Goal: Task Accomplishment & Management: Manage account settings

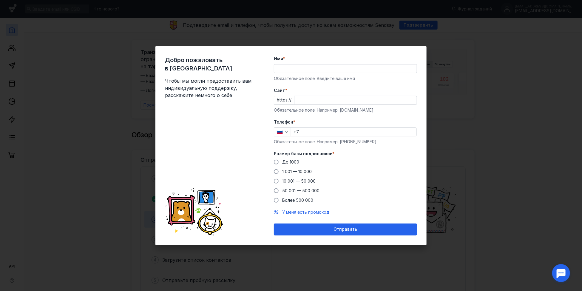
click at [316, 69] on input "Имя *" at bounding box center [345, 68] width 143 height 8
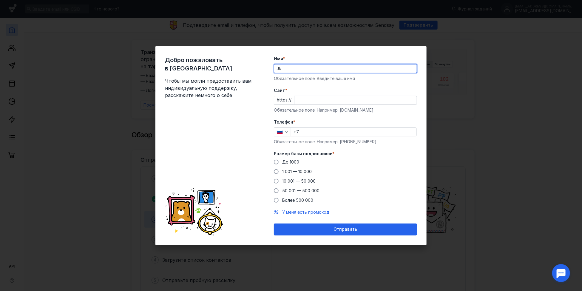
type input "J"
type input "[PERSON_NAME]"
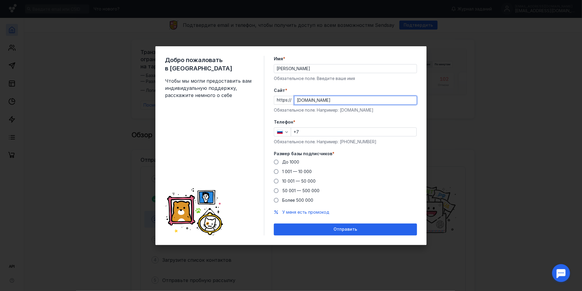
type input "[DOMAIN_NAME]"
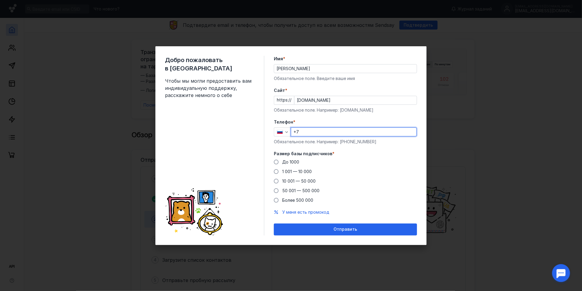
click at [351, 130] on input "+7" at bounding box center [353, 132] width 125 height 8
type input "[PHONE_NUMBER]"
click at [296, 181] on span "10 001 — 50 000" at bounding box center [298, 180] width 33 height 5
click at [0, 0] on input "10 001 — 50 000" at bounding box center [0, 0] width 0 height 0
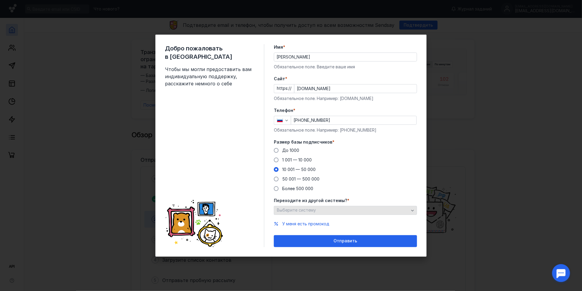
click at [339, 206] on div "Выберите систему" at bounding box center [345, 210] width 143 height 9
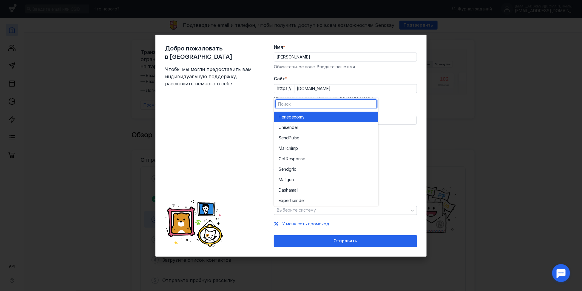
click at [324, 115] on div "Не перехожу" at bounding box center [326, 117] width 95 height 6
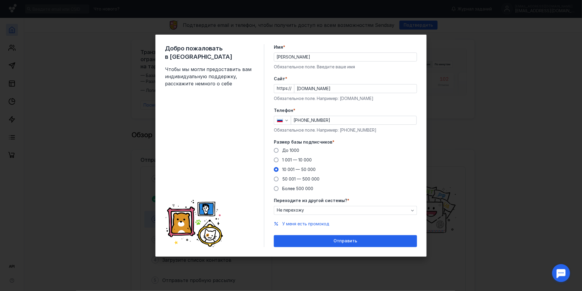
click at [302, 204] on div "Переходите из другой системы? * Не перехожу" at bounding box center [345, 206] width 143 height 17
click at [304, 209] on div "Не перехожу" at bounding box center [342, 210] width 135 height 5
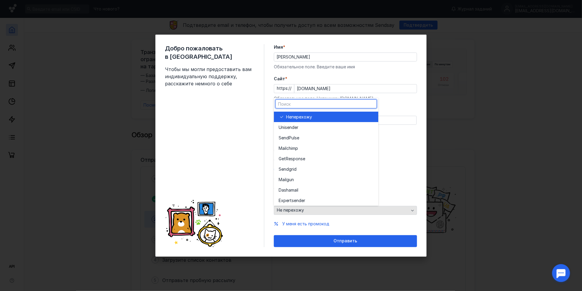
click at [304, 209] on div "Не перехожу" at bounding box center [342, 210] width 135 height 5
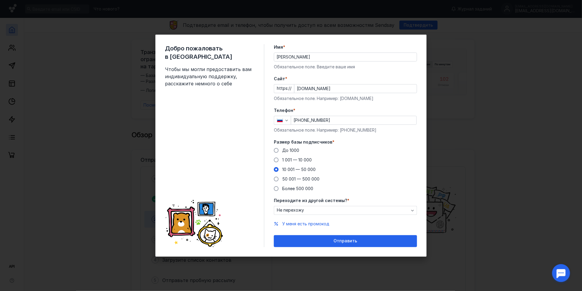
click at [306, 200] on span "Переходите из другой системы?" at bounding box center [310, 201] width 73 height 6
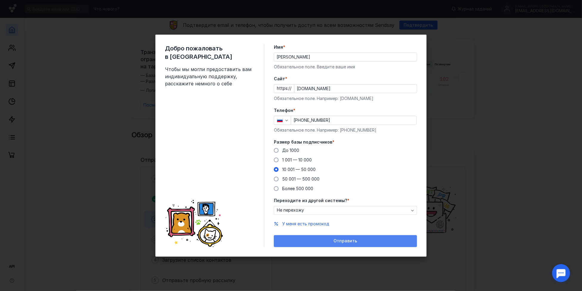
click at [343, 236] on div "Отправить" at bounding box center [345, 241] width 143 height 12
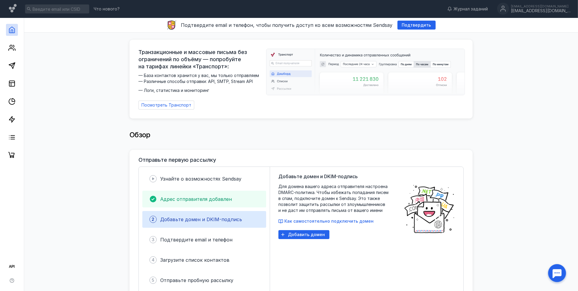
click at [219, 201] on span "Адрес отправителя добавлен" at bounding box center [196, 199] width 72 height 6
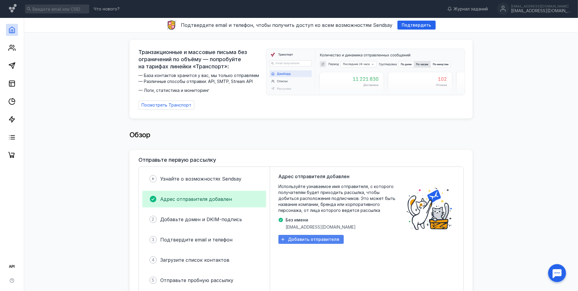
click at [335, 235] on div "Добавить отправителя" at bounding box center [310, 239] width 65 height 9
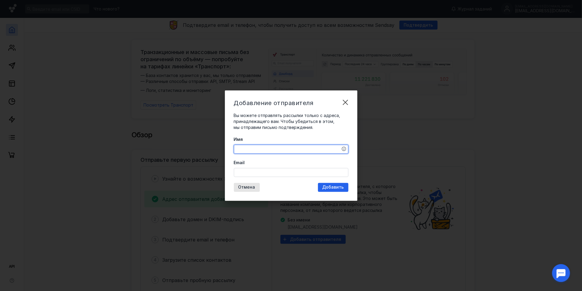
click at [315, 150] on textarea "Имя" at bounding box center [291, 149] width 114 height 8
type textarea "[PERSON_NAME]"
click at [273, 168] on input "Email" at bounding box center [291, 172] width 114 height 8
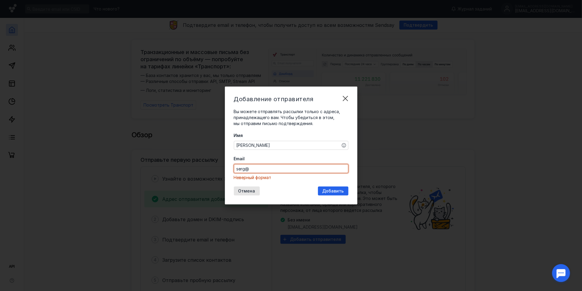
type input "serg@"
click at [274, 149] on textarea "[PERSON_NAME]" at bounding box center [291, 145] width 114 height 8
type textarea "[PERSON_NAME] из DiaClass"
click at [263, 170] on input "serg@" at bounding box center [291, 168] width 114 height 8
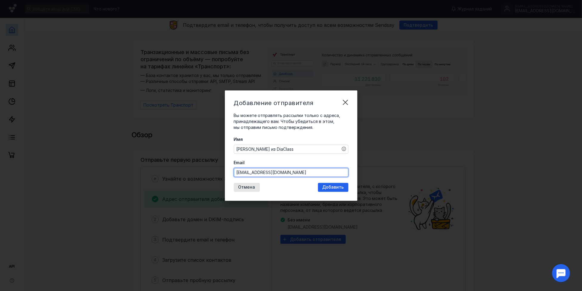
click at [259, 173] on input "[EMAIL_ADDRESS][DOMAIN_NAME]" at bounding box center [291, 172] width 114 height 8
type input "[EMAIL_ADDRESS][DOMAIN_NAME]"
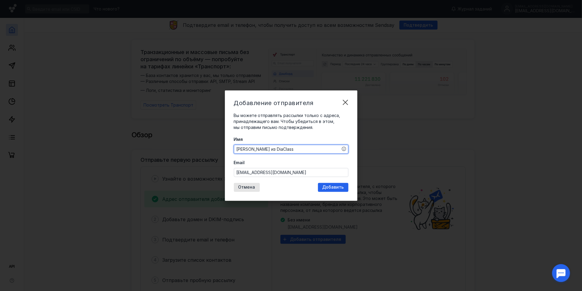
drag, startPoint x: 259, startPoint y: 149, endPoint x: 228, endPoint y: 145, distance: 31.5
click at [228, 145] on div "Добавление отправителя Вы можете отправлять рассылки только с адреса, принадлеж…" at bounding box center [291, 145] width 132 height 110
type textarea "DiaClass"
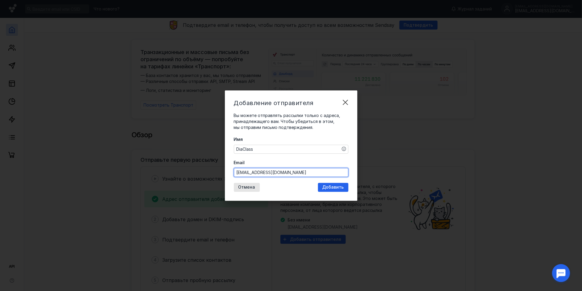
click at [255, 173] on input "[EMAIL_ADDRESS][DOMAIN_NAME]" at bounding box center [291, 172] width 114 height 8
type input "[EMAIL_ADDRESS][DOMAIN_NAME]"
click at [330, 183] on div "Добавить" at bounding box center [333, 187] width 30 height 9
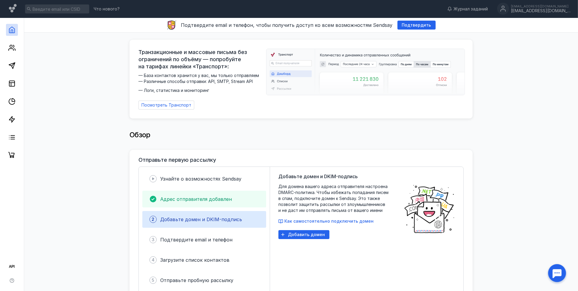
click at [179, 201] on span "Адрес отправителя добавлен" at bounding box center [196, 199] width 72 height 6
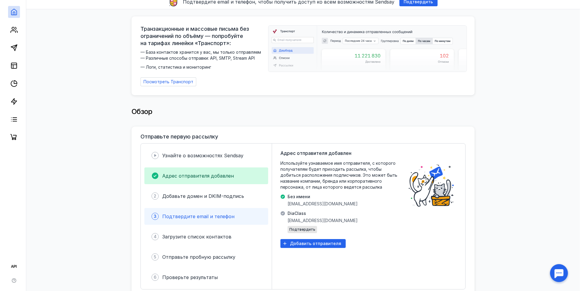
scroll to position [36, 0]
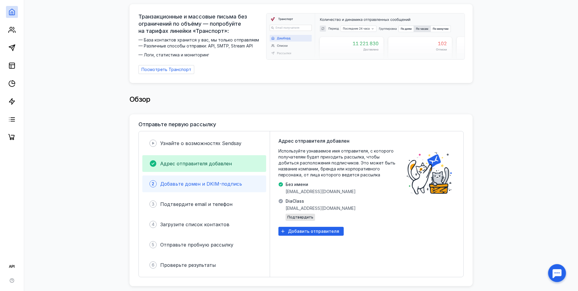
click at [190, 192] on div "2 Добавьте домен и DKIM-подпись" at bounding box center [204, 183] width 124 height 17
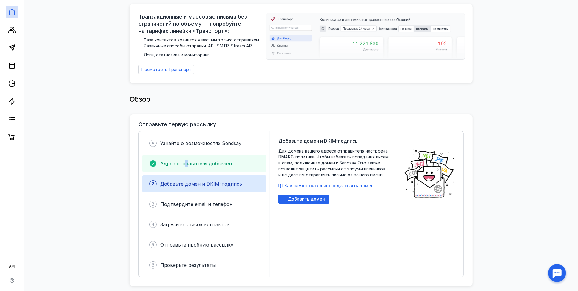
click at [186, 163] on span "Адрес отправителя добавлен" at bounding box center [196, 164] width 72 height 6
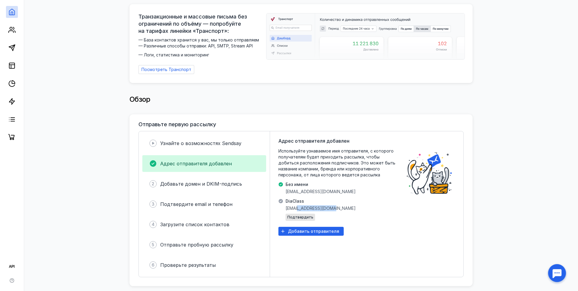
drag, startPoint x: 332, startPoint y: 207, endPoint x: 299, endPoint y: 207, distance: 32.8
click at [299, 207] on div "Адрес отправителя добавлен Используйте узнаваемое имя отправителя, с которого п…" at bounding box center [337, 204] width 119 height 134
copy span "[DOMAIN_NAME]"
click at [226, 181] on span "Добавьте домен и DKIM-подпись" at bounding box center [201, 184] width 82 height 6
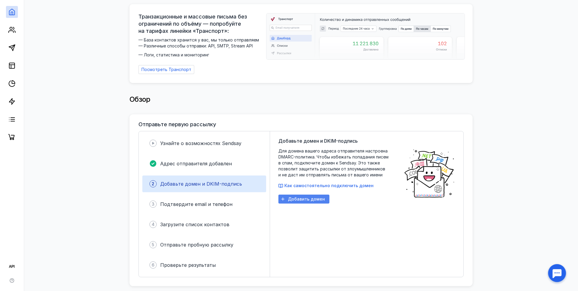
click at [317, 198] on span "Добавить домен" at bounding box center [306, 199] width 37 height 5
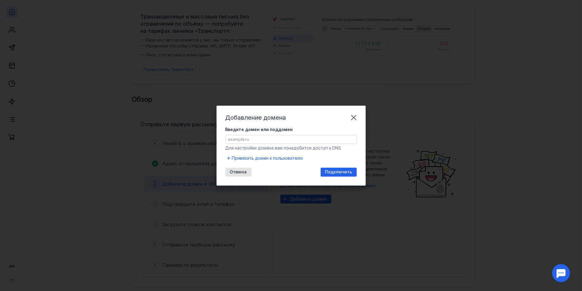
drag, startPoint x: 307, startPoint y: 144, endPoint x: 289, endPoint y: 144, distance: 18.5
click at [289, 144] on form "Введите домен или поддомен Для настройки домена вам понадобится доступ к DNS Пр…" at bounding box center [291, 144] width 131 height 35
click at [285, 141] on input "Введите домен или поддомен" at bounding box center [291, 139] width 131 height 8
paste input "[DOMAIN_NAME]"
type input "[DOMAIN_NAME]"
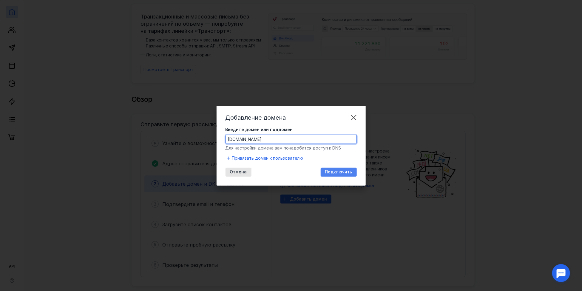
click at [329, 174] on span "Подключить" at bounding box center [338, 171] width 27 height 5
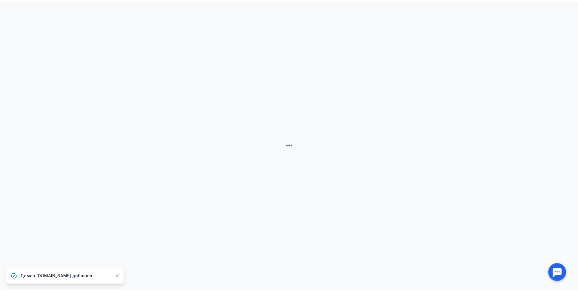
scroll to position [0, 0]
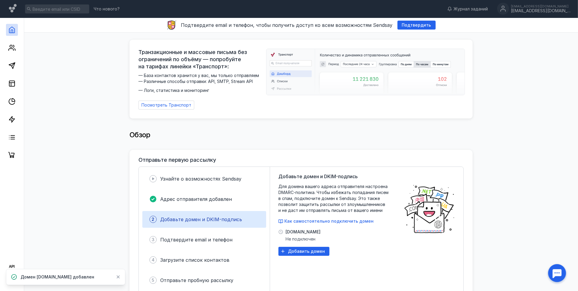
click at [302, 233] on span "[DOMAIN_NAME]" at bounding box center [303, 232] width 35 height 6
click at [306, 222] on span "Как самостоятельно подключить домен" at bounding box center [328, 220] width 89 height 5
click at [14, 135] on icon at bounding box center [11, 137] width 7 height 7
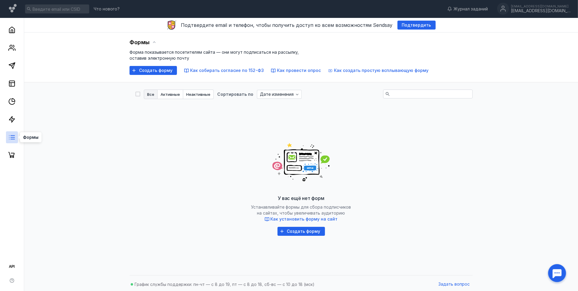
click at [11, 135] on line at bounding box center [13, 135] width 4 height 0
click at [9, 34] on link at bounding box center [12, 30] width 12 height 12
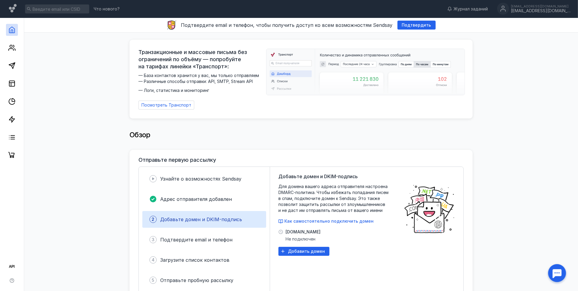
click at [197, 221] on span "Добавьте домен и DKIM-подпись" at bounding box center [201, 219] width 82 height 6
click at [304, 232] on span "[DOMAIN_NAME]" at bounding box center [303, 232] width 35 height 6
click at [13, 31] on icon at bounding box center [11, 29] width 7 height 7
click at [10, 50] on icon at bounding box center [11, 47] width 7 height 7
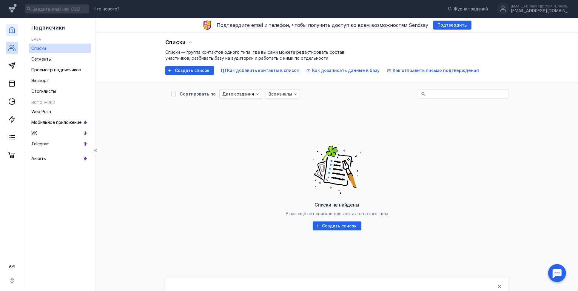
click at [11, 33] on link at bounding box center [12, 30] width 12 height 12
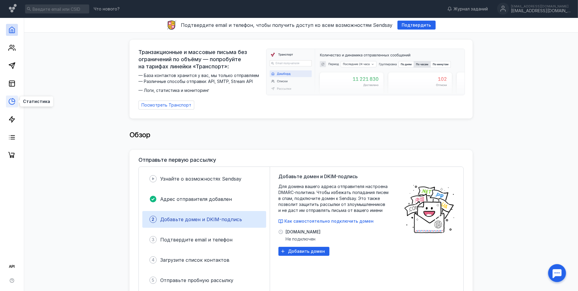
click at [12, 100] on icon at bounding box center [13, 99] width 3 height 3
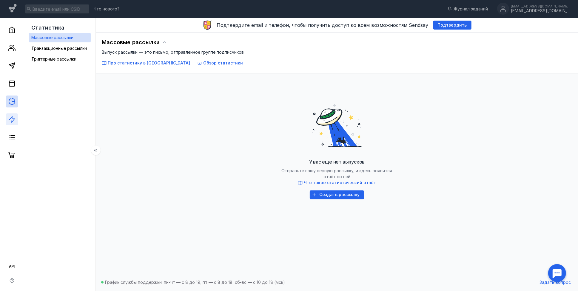
click at [12, 124] on link at bounding box center [12, 119] width 12 height 12
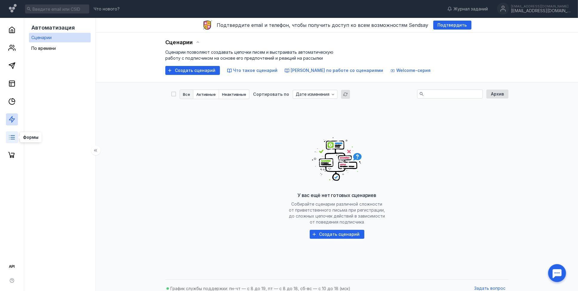
click at [15, 141] on link at bounding box center [12, 137] width 12 height 12
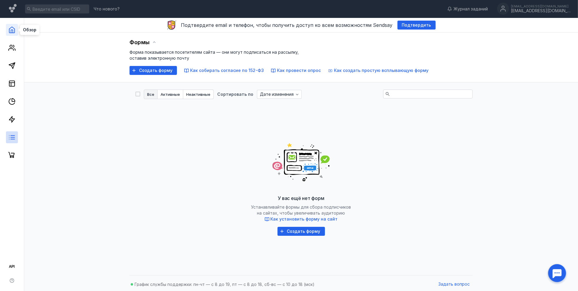
click at [13, 30] on polyline at bounding box center [12, 31] width 2 height 3
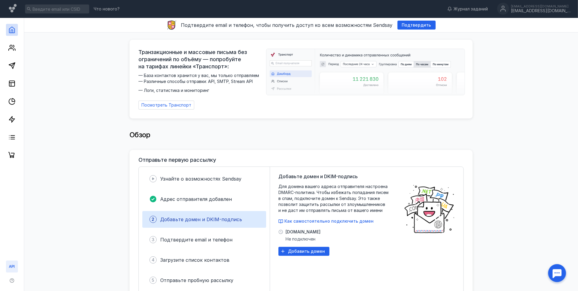
click at [9, 266] on icon at bounding box center [11, 266] width 7 height 7
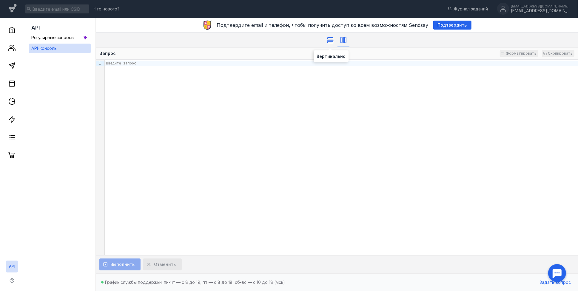
click at [331, 44] on div at bounding box center [330, 40] width 12 height 15
click at [17, 33] on link at bounding box center [12, 30] width 12 height 12
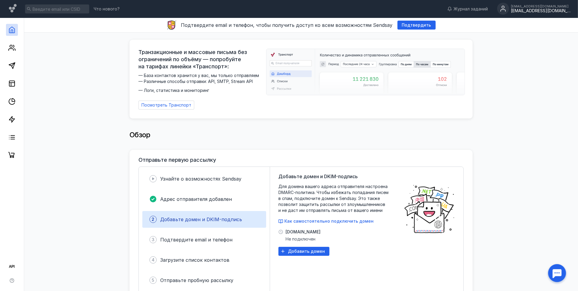
click at [564, 5] on div "[EMAIL_ADDRESS][DOMAIN_NAME]" at bounding box center [541, 6] width 60 height 4
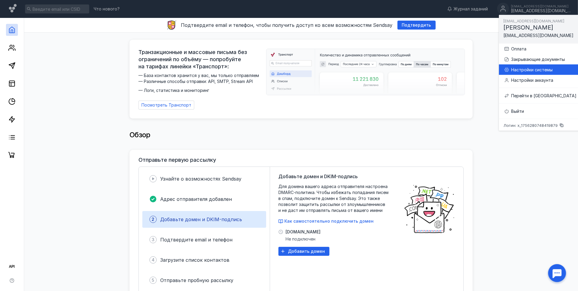
click at [538, 66] on div "Настройки системы" at bounding box center [540, 69] width 73 height 10
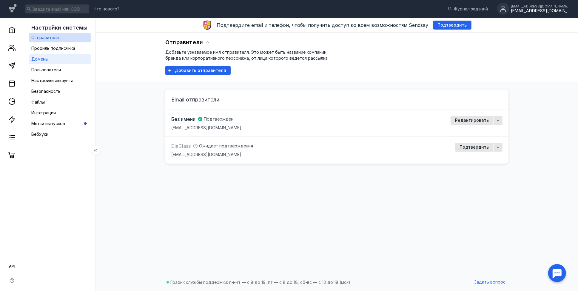
click at [56, 61] on link "Домены" at bounding box center [60, 59] width 62 height 10
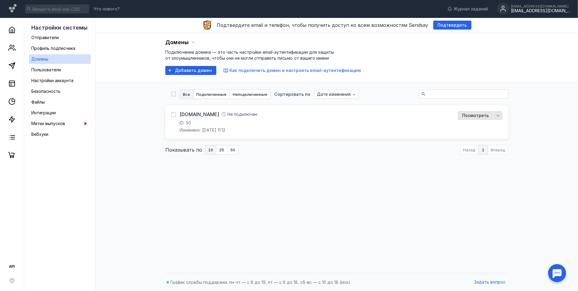
click at [558, 273] on div at bounding box center [557, 273] width 19 height 19
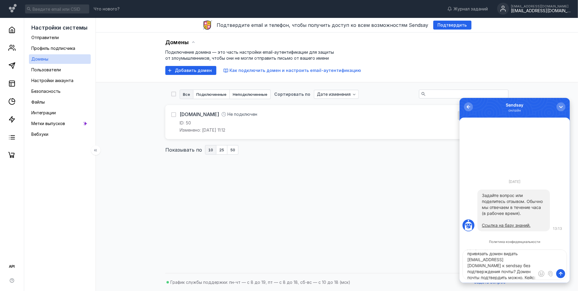
scroll to position [14, 0]
type textarea "Добрый день! Можно ли привязать домен видать [EMAIL_ADDRESS][DOMAIN_NAME] к sen…"
